Goal: Task Accomplishment & Management: Use online tool/utility

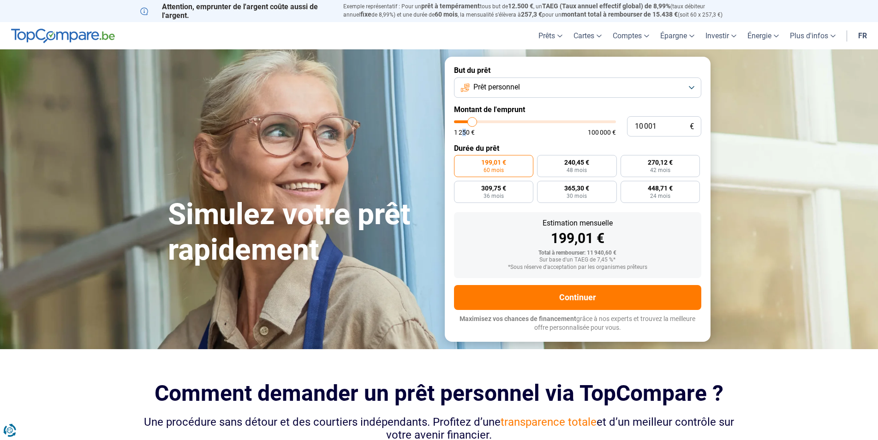
drag, startPoint x: 467, startPoint y: 124, endPoint x: 461, endPoint y: 124, distance: 5.5
click at [461, 124] on div "1 250 € 100 000 €" at bounding box center [535, 127] width 162 height 15
type input "11 750"
type input "11750"
type input "11 000"
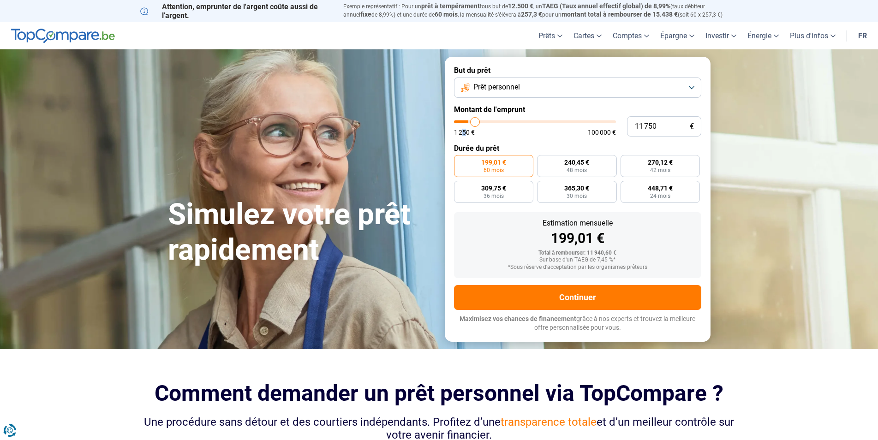
type input "11000"
type input "10 500"
type input "10500"
type input "10 000"
type input "10000"
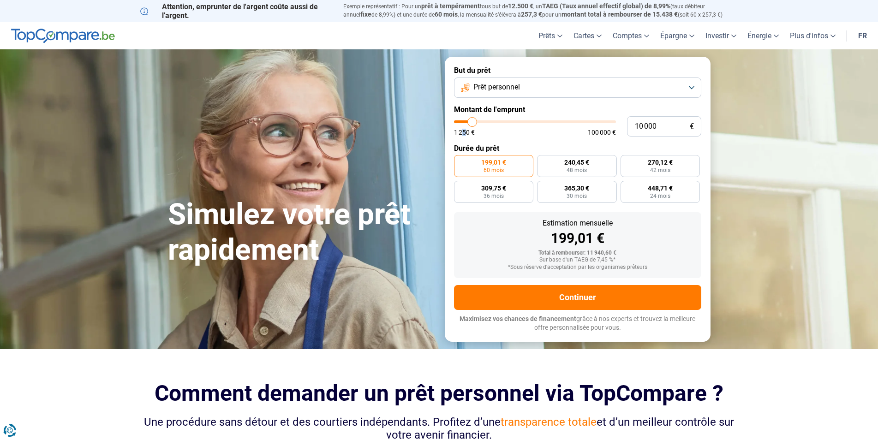
type input "9 000"
type input "9000"
type input "8 000"
type input "8000"
type input "7 250"
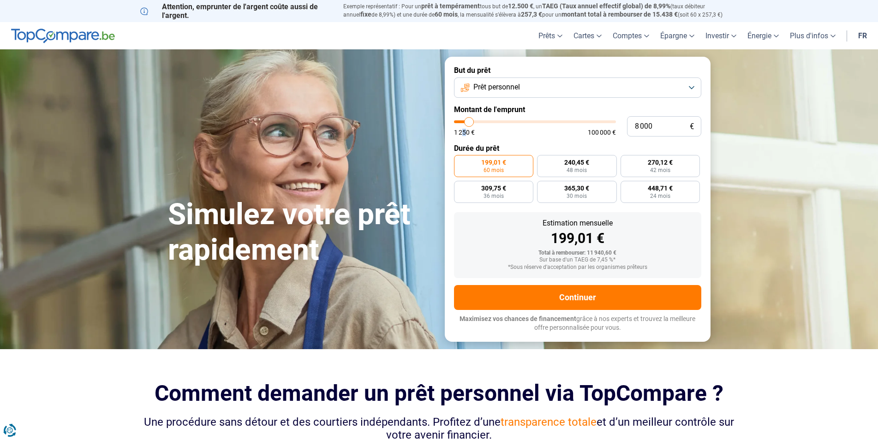
type input "7250"
type input "6 250"
type input "6250"
type input "5 500"
type input "5500"
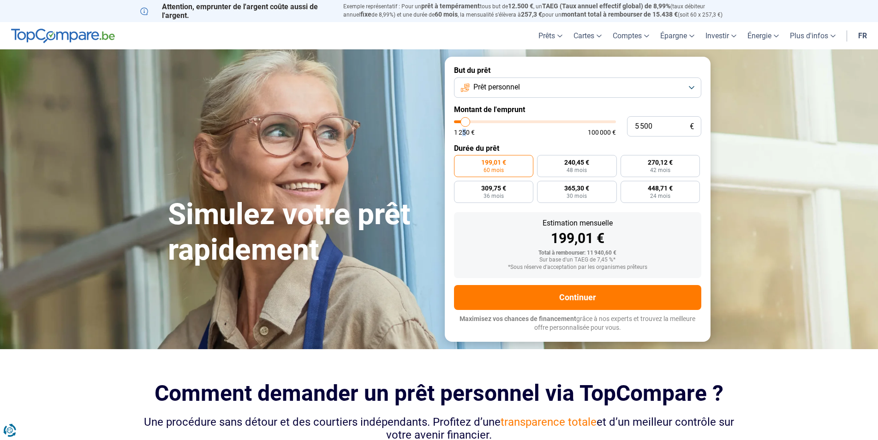
type input "4 500"
type input "4500"
type input "3 500"
type input "3500"
type input "3 000"
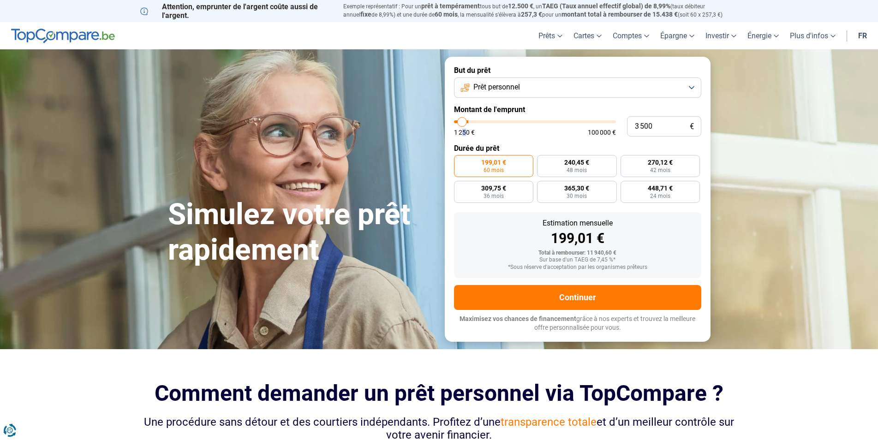
type input "3000"
type input "2 000"
type input "2000"
type input "1 250"
drag, startPoint x: 475, startPoint y: 121, endPoint x: 446, endPoint y: 123, distance: 29.1
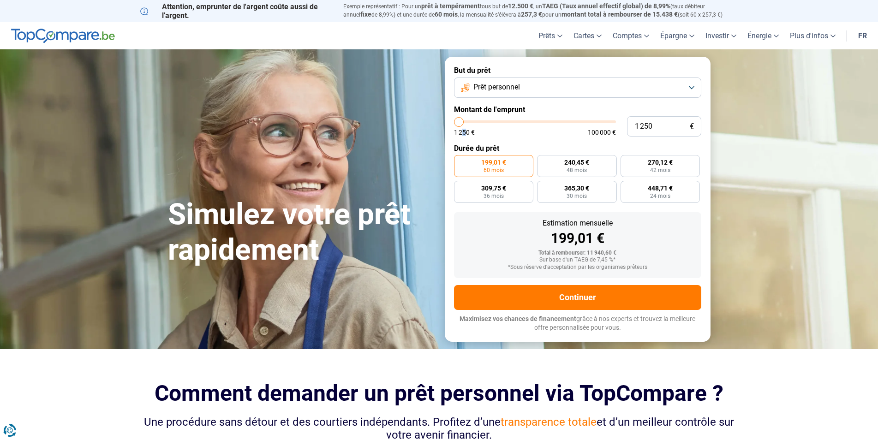
type input "1250"
click at [454, 123] on input "range" at bounding box center [535, 121] width 162 height 3
radio input "true"
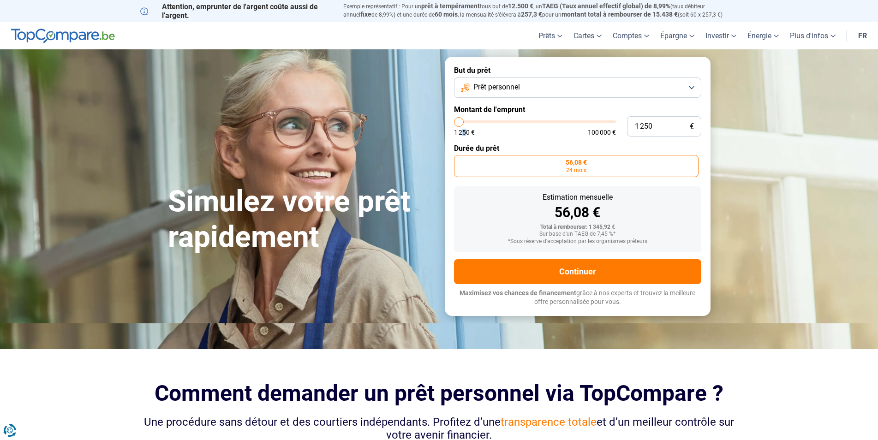
click at [516, 89] on span "Prêt personnel" at bounding box center [496, 87] width 47 height 10
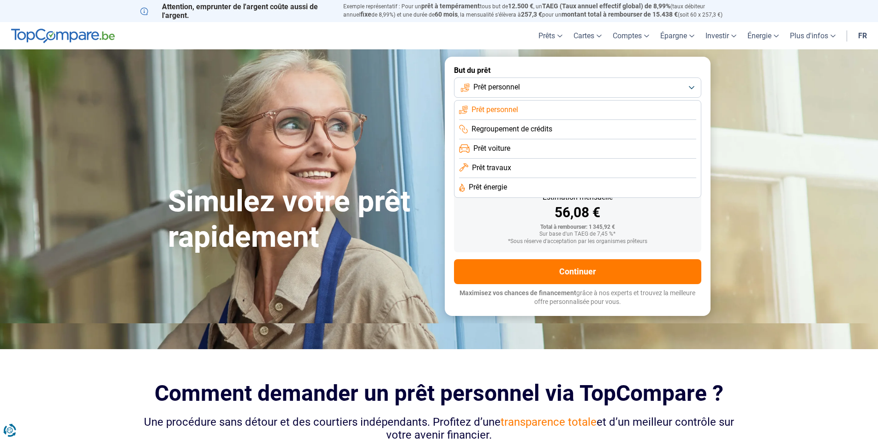
click at [531, 95] on button "Prêt personnel" at bounding box center [577, 88] width 247 height 20
